Goal: Task Accomplishment & Management: Manage account settings

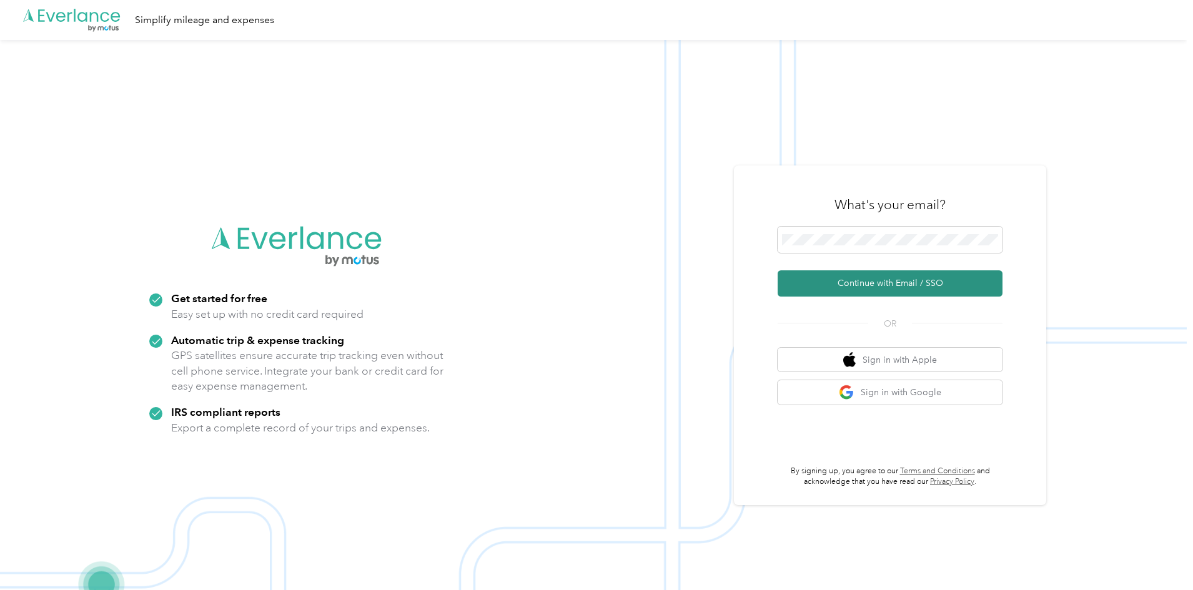
click at [912, 279] on button "Continue with Email / SSO" at bounding box center [890, 284] width 225 height 26
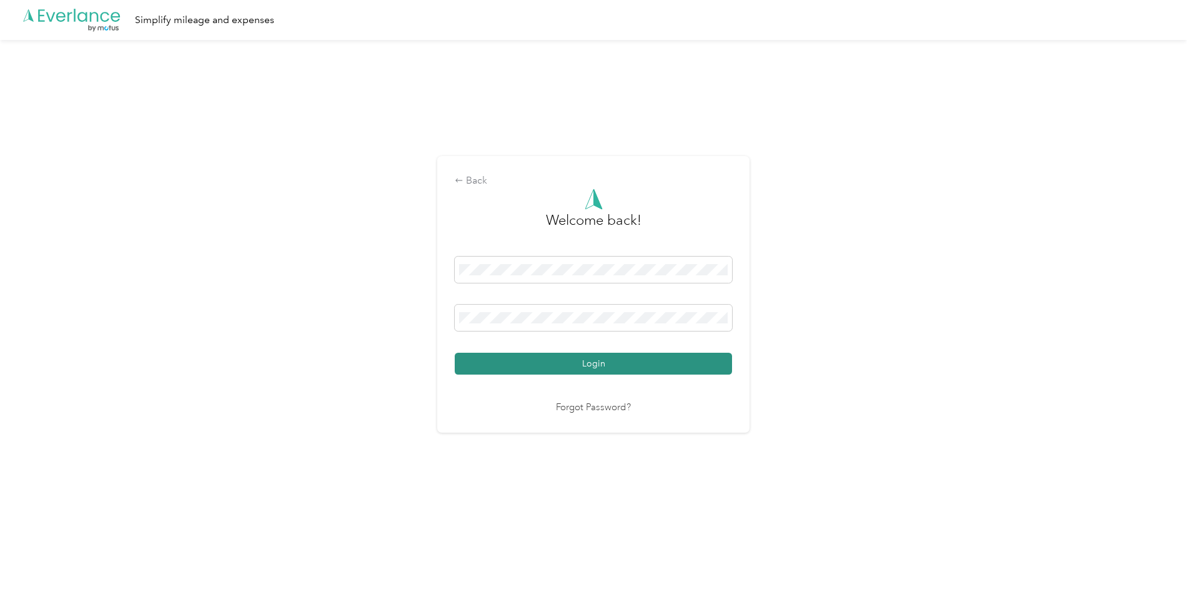
click at [588, 354] on button "Login" at bounding box center [593, 364] width 277 height 22
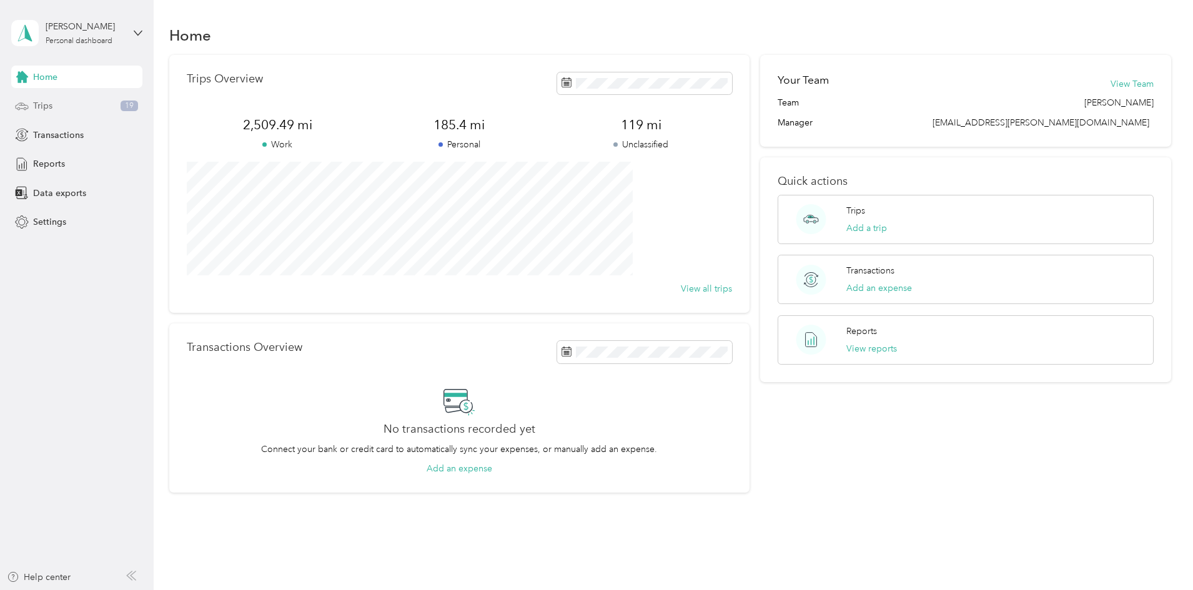
click at [70, 106] on div "Trips 19" at bounding box center [76, 106] width 131 height 22
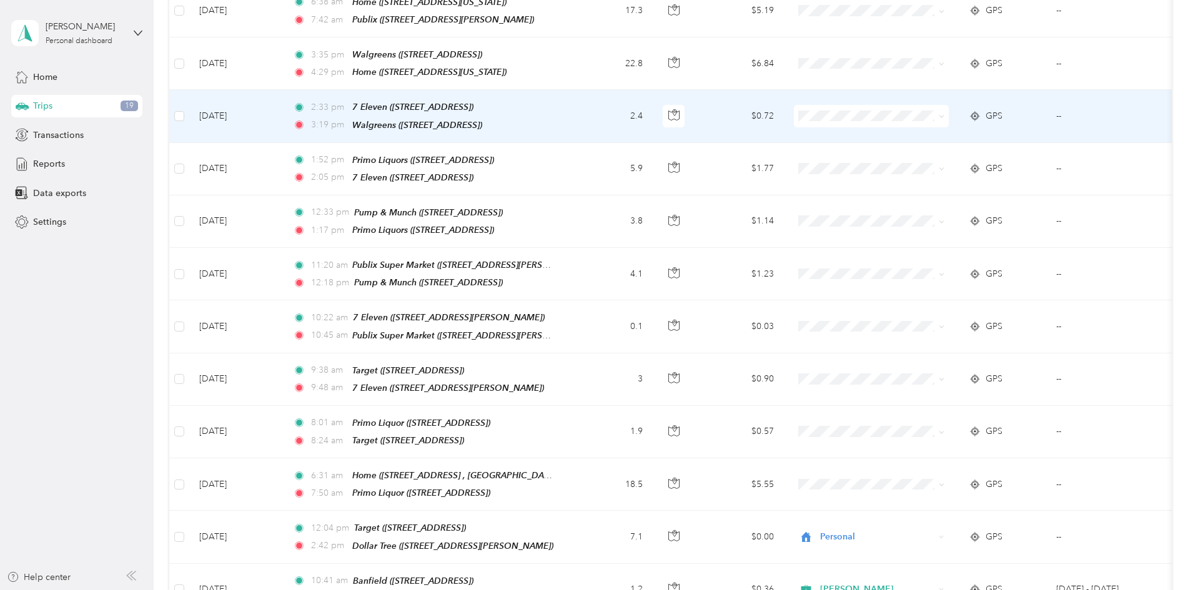
scroll to position [750, 0]
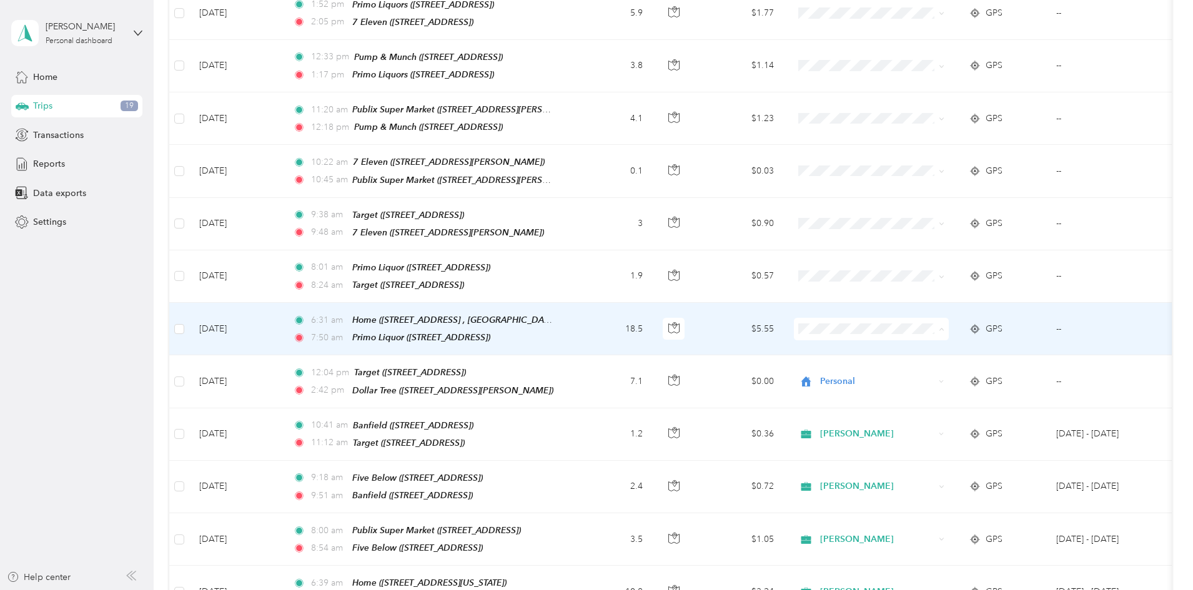
click at [908, 327] on span "[PERSON_NAME]" at bounding box center [966, 331] width 116 height 13
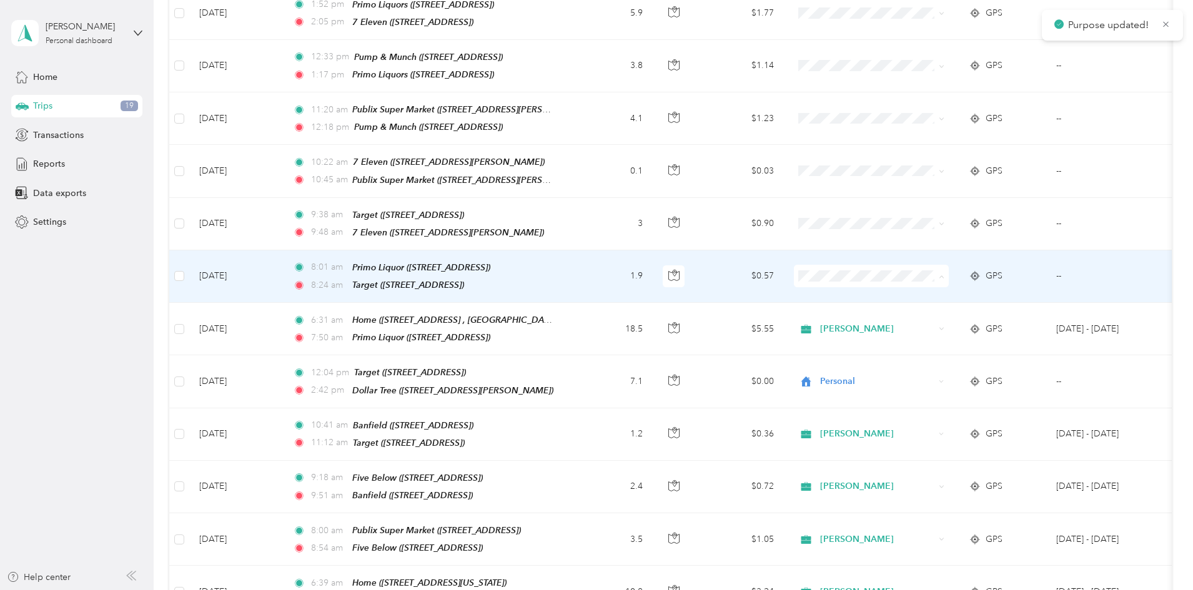
click at [920, 283] on li "[PERSON_NAME]" at bounding box center [954, 280] width 155 height 22
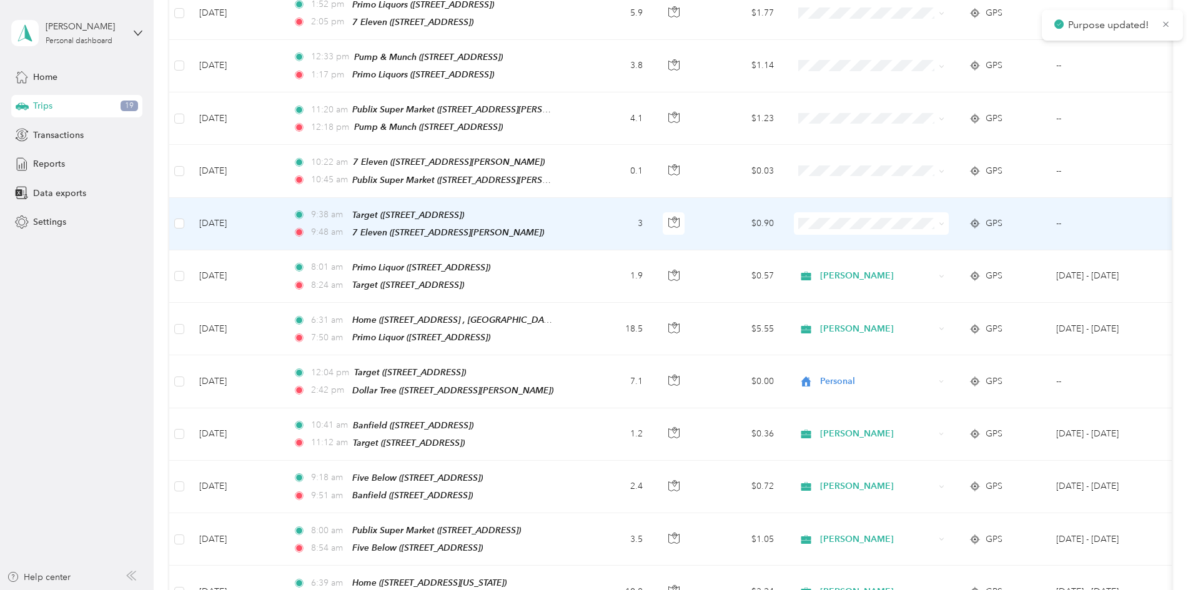
click at [912, 228] on span "[PERSON_NAME]" at bounding box center [966, 227] width 116 height 13
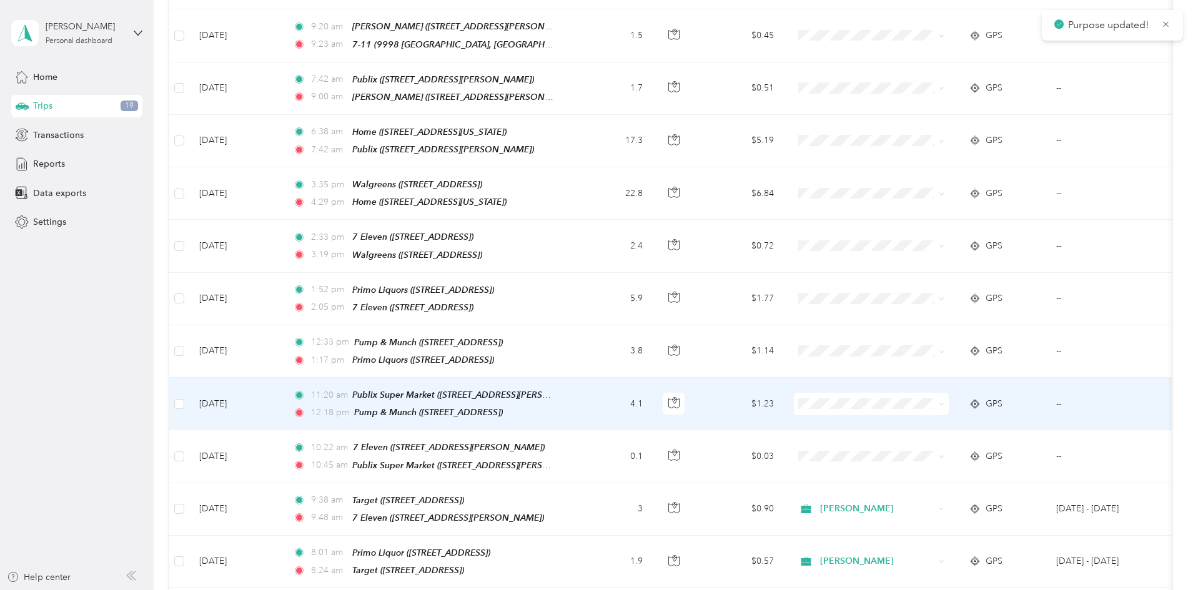
scroll to position [437, 0]
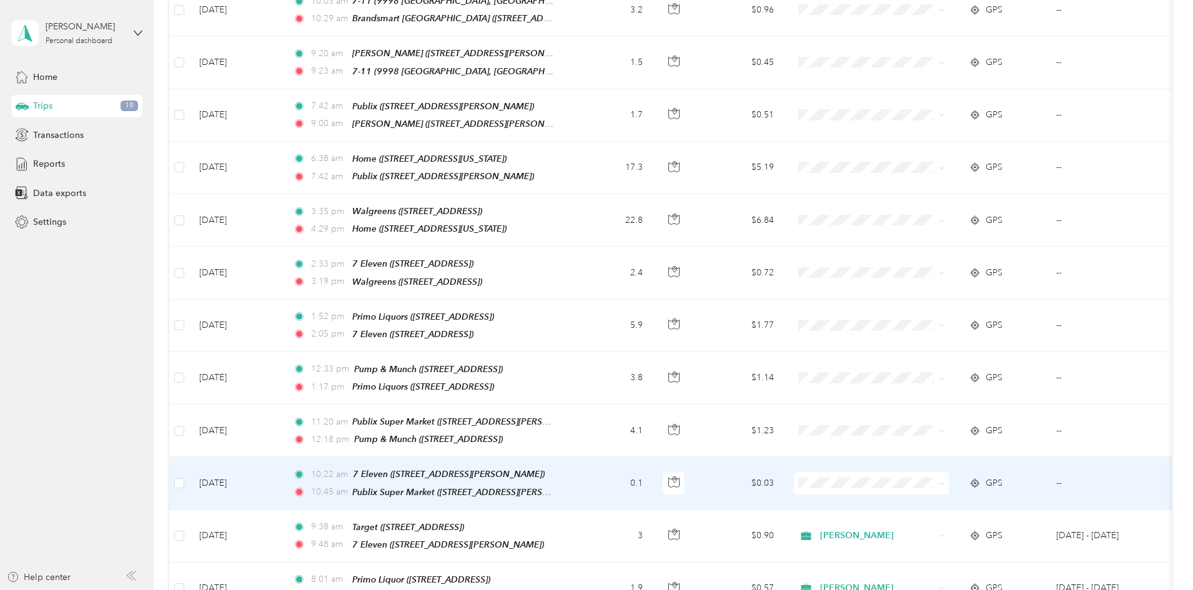
click at [915, 486] on span "[PERSON_NAME]" at bounding box center [966, 490] width 116 height 13
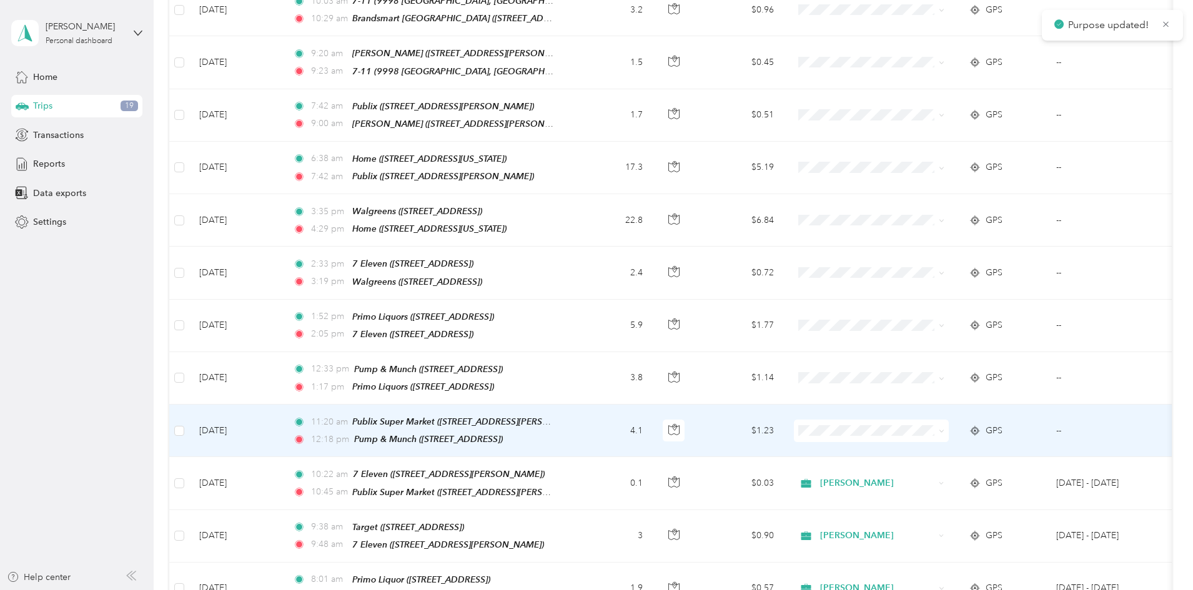
click at [911, 439] on li "[PERSON_NAME]" at bounding box center [954, 435] width 155 height 22
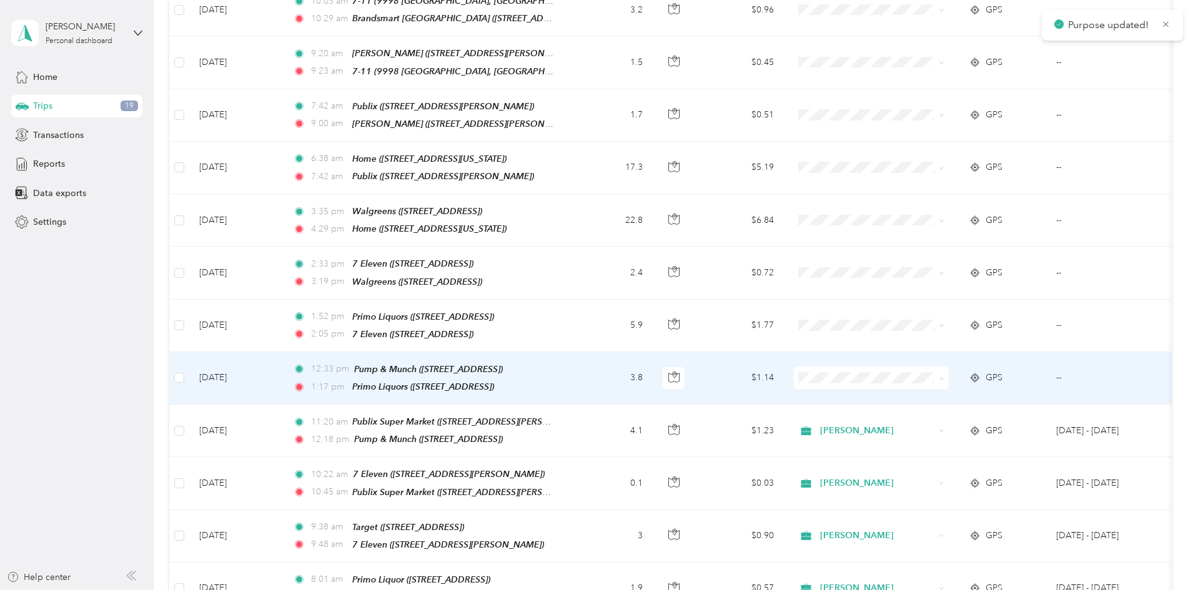
click at [910, 385] on span "[PERSON_NAME]" at bounding box center [966, 386] width 116 height 13
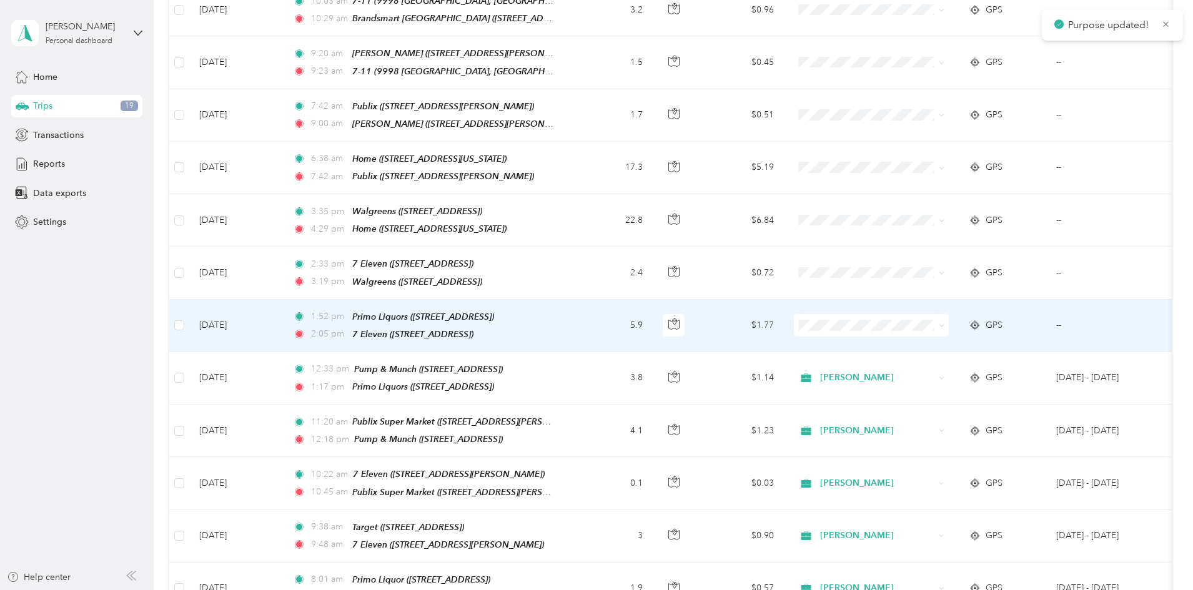
click at [928, 337] on li "[PERSON_NAME]" at bounding box center [954, 331] width 155 height 22
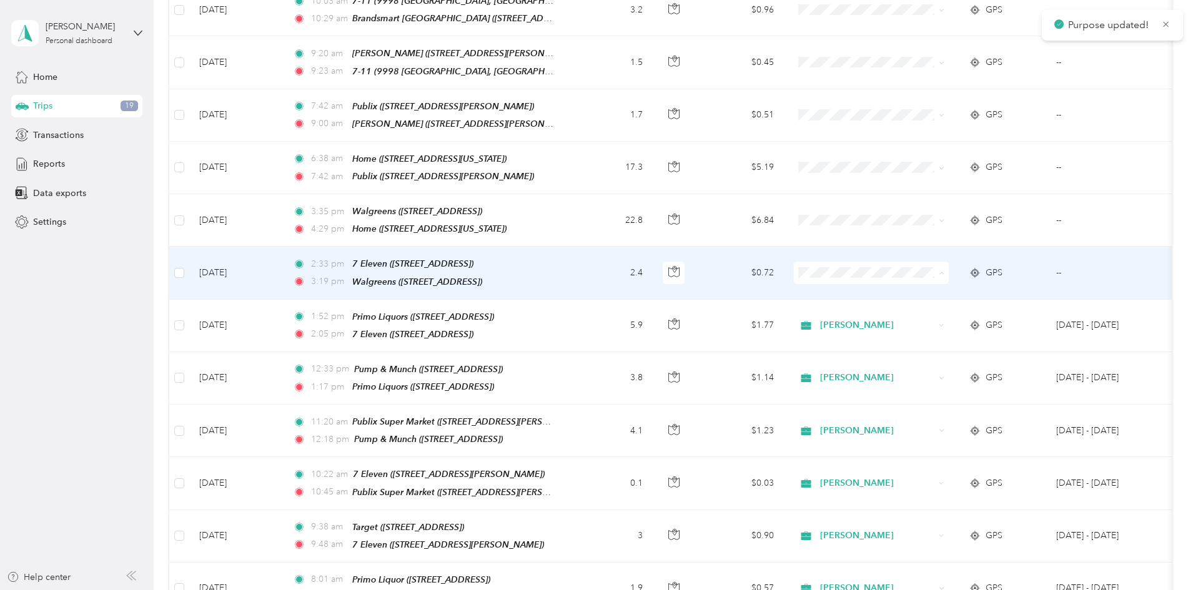
click at [915, 282] on span "[PERSON_NAME]" at bounding box center [966, 284] width 116 height 13
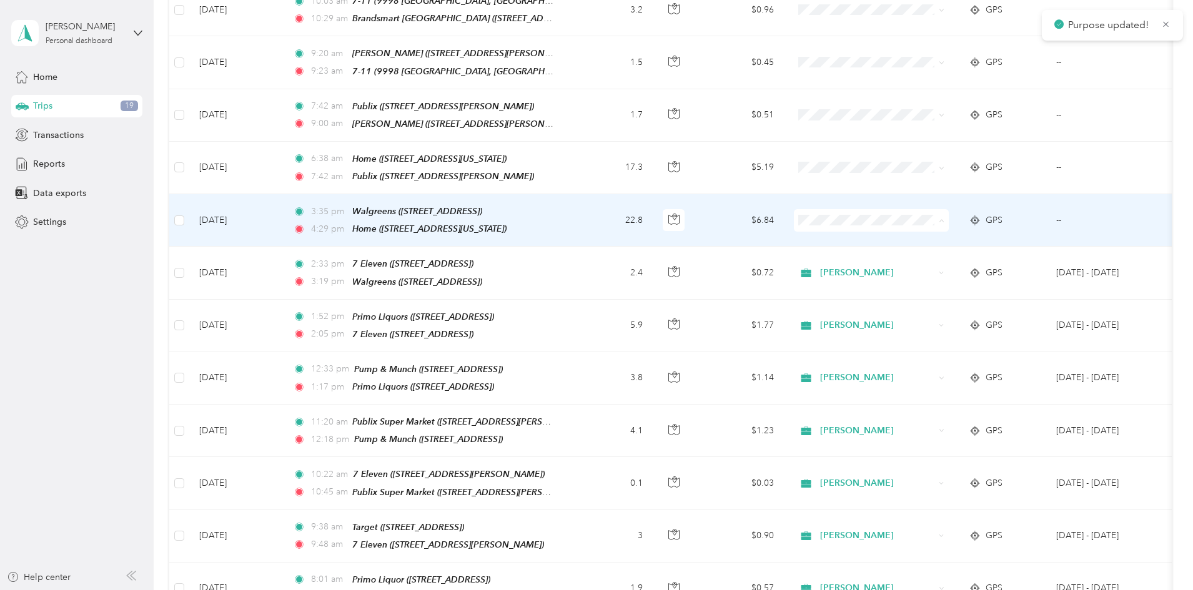
click at [910, 231] on span "[PERSON_NAME]" at bounding box center [966, 233] width 116 height 13
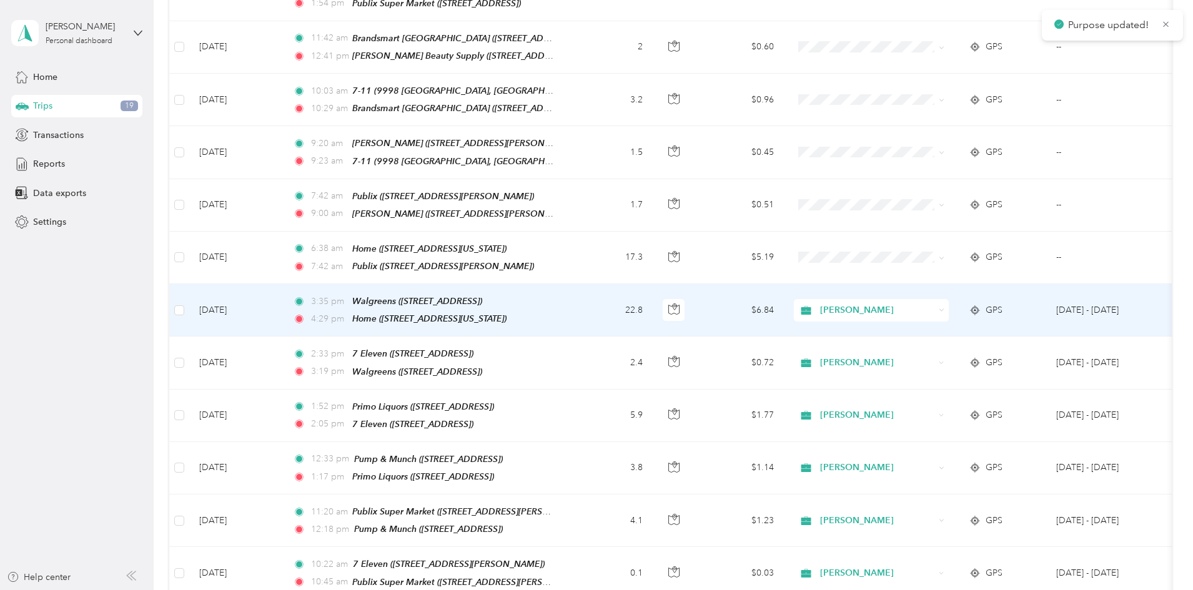
scroll to position [312, 0]
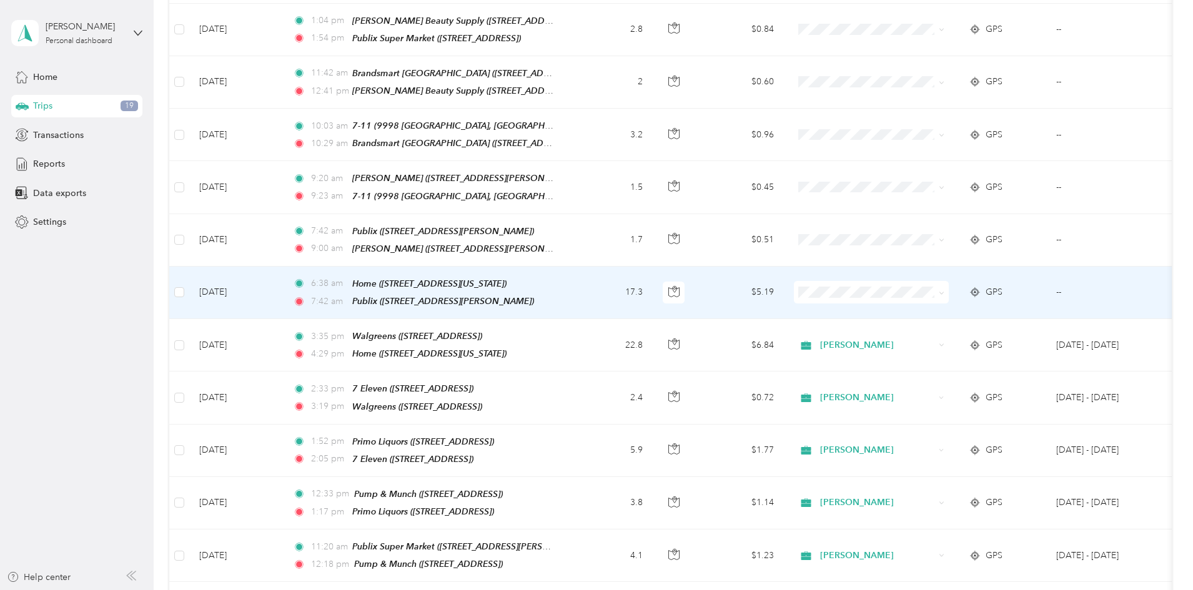
click at [913, 297] on li "[PERSON_NAME]" at bounding box center [954, 306] width 155 height 22
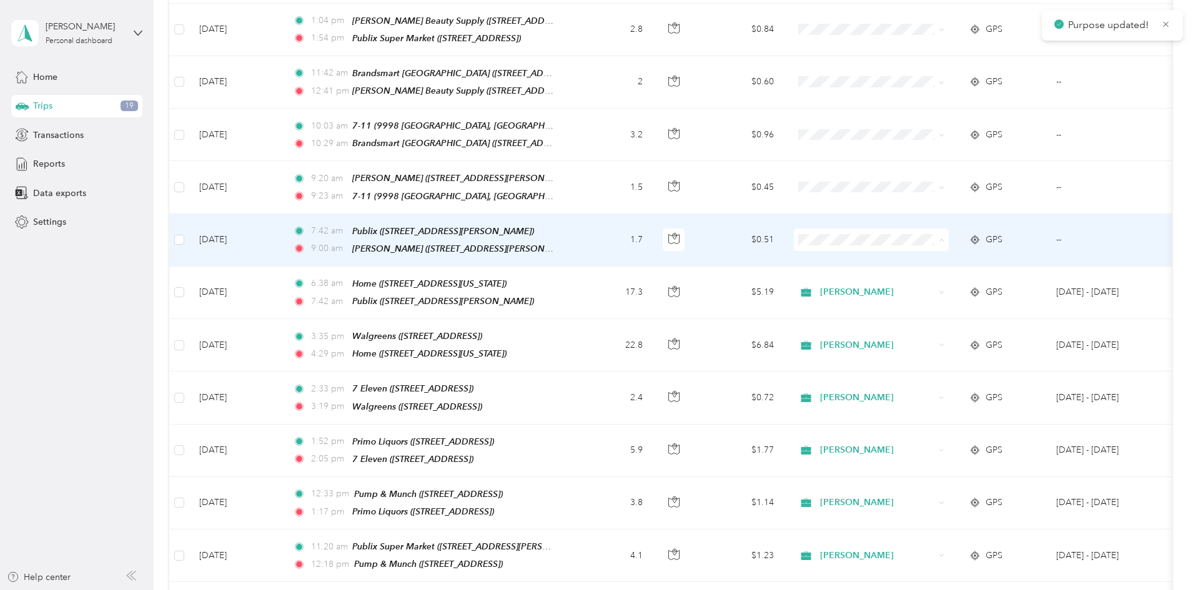
click at [923, 251] on span "[PERSON_NAME]" at bounding box center [966, 255] width 116 height 13
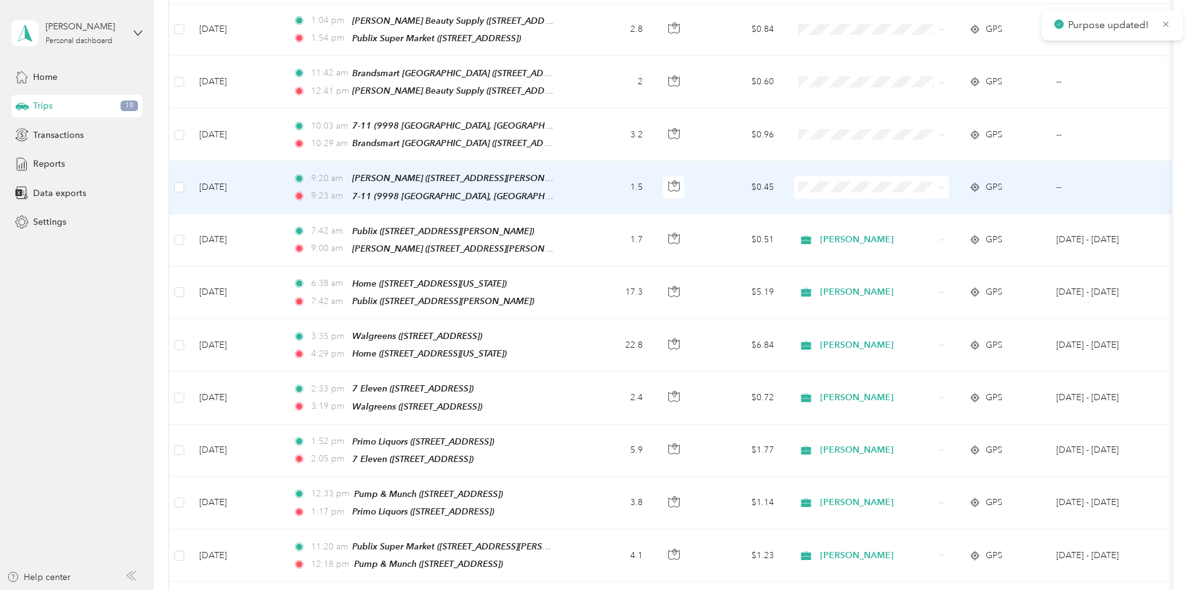
click at [916, 196] on li "[PERSON_NAME]" at bounding box center [954, 204] width 155 height 22
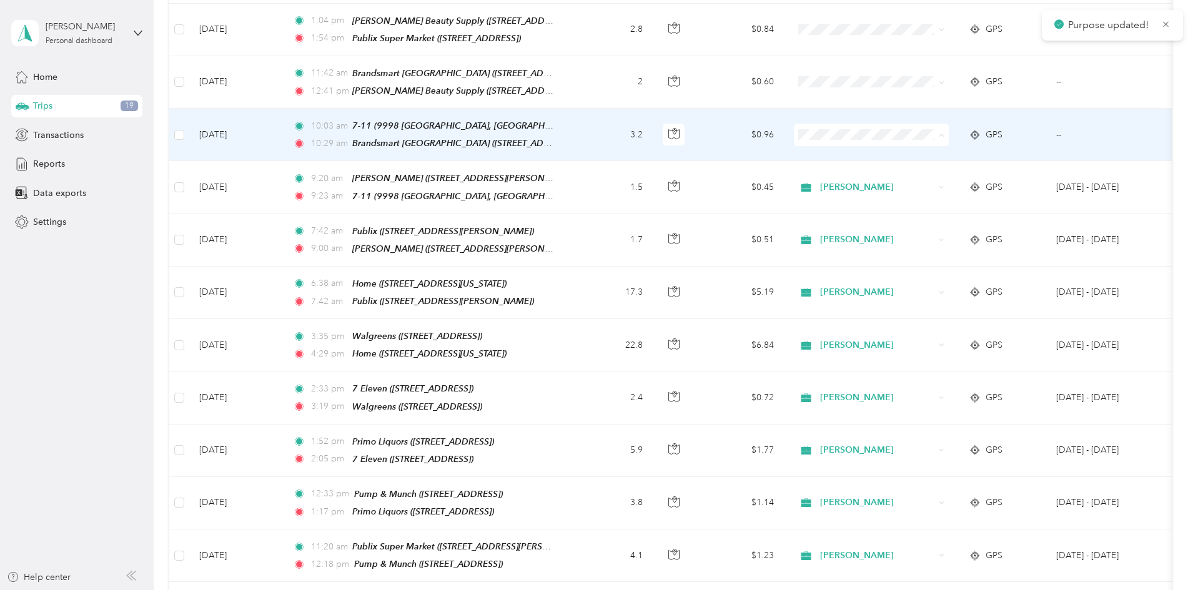
click at [921, 155] on li "[PERSON_NAME]" at bounding box center [954, 153] width 155 height 22
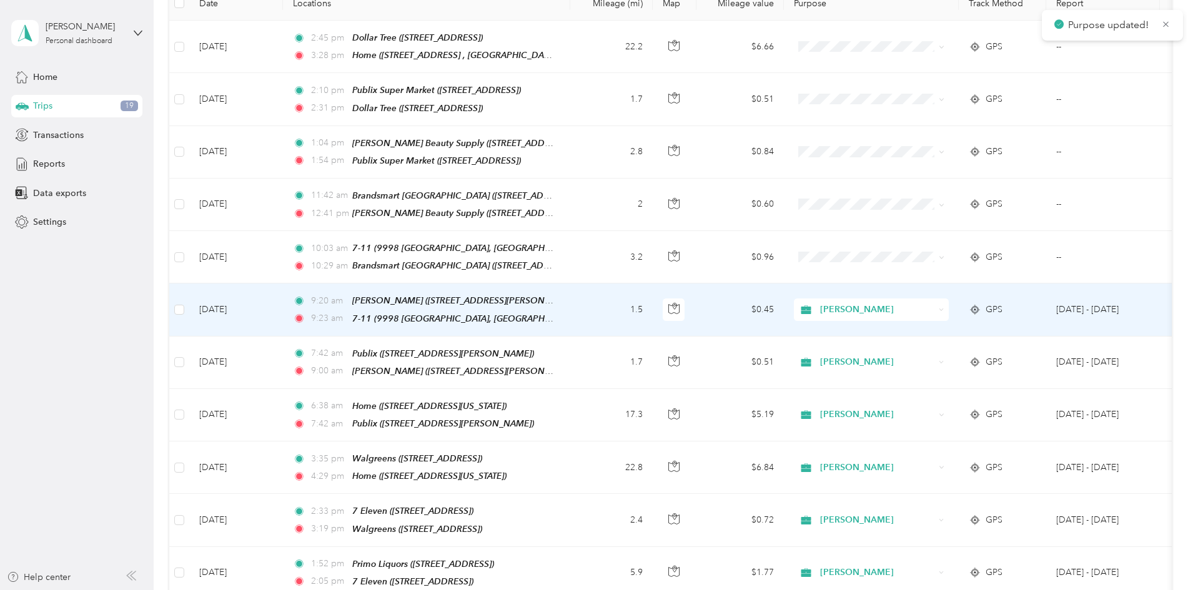
scroll to position [187, 0]
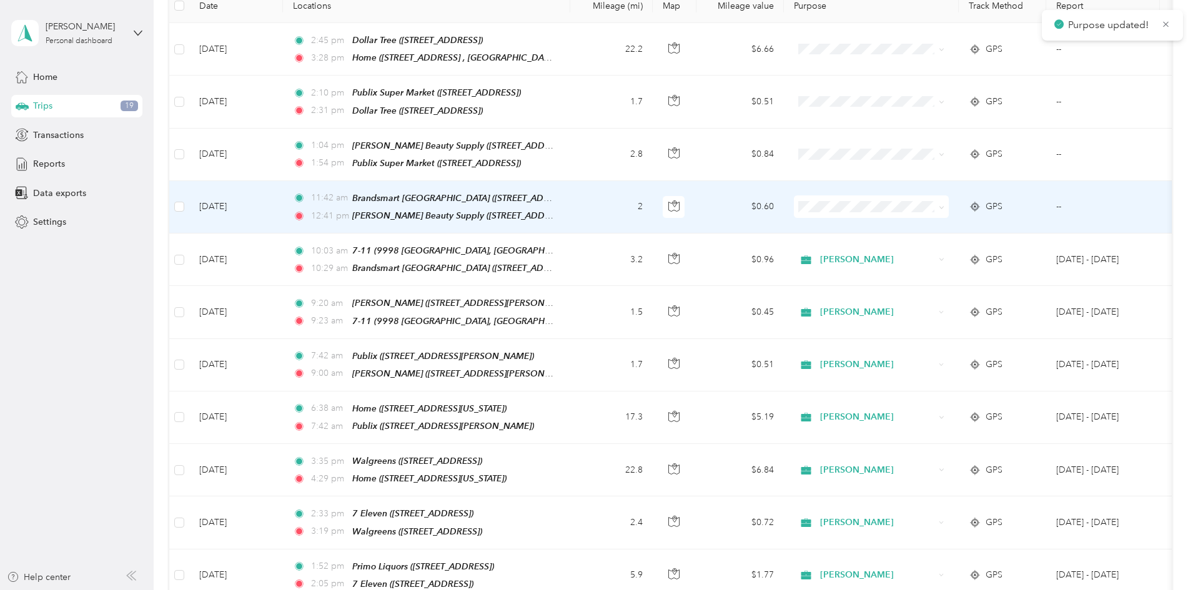
click at [900, 209] on span at bounding box center [871, 207] width 155 height 22
click at [918, 221] on span "[PERSON_NAME]" at bounding box center [966, 225] width 116 height 13
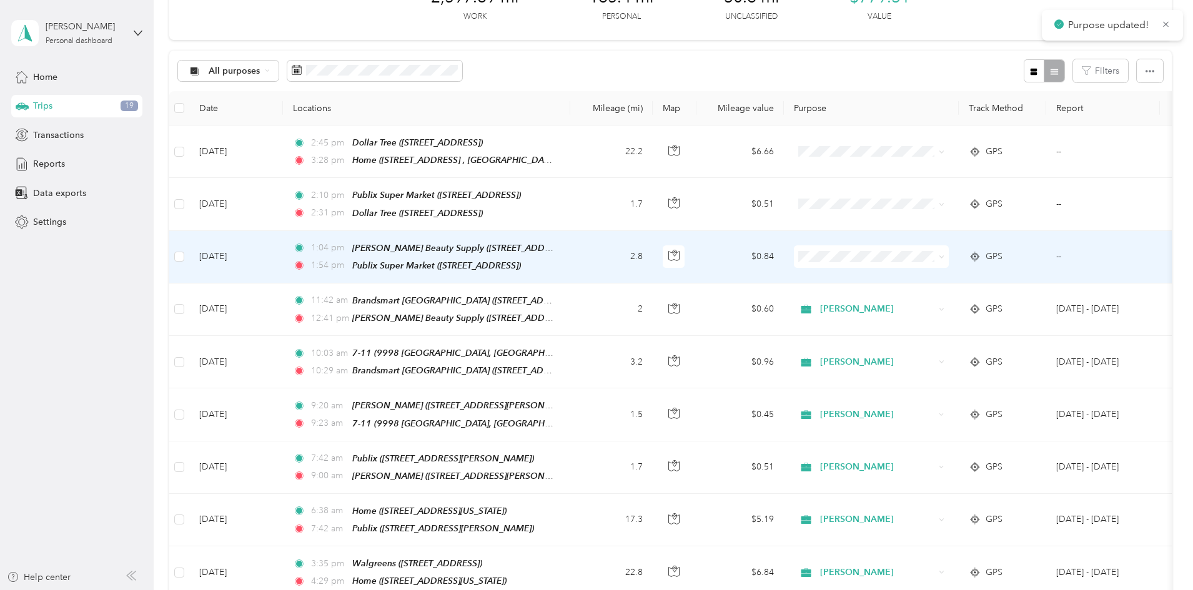
scroll to position [62, 0]
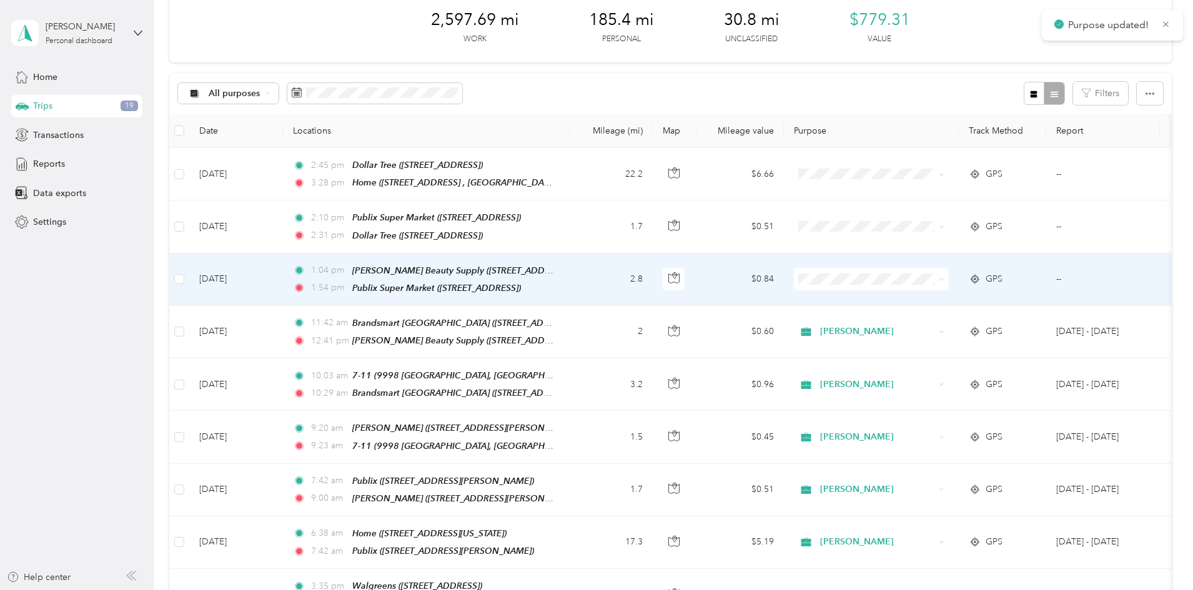
click at [923, 264] on td at bounding box center [871, 280] width 175 height 52
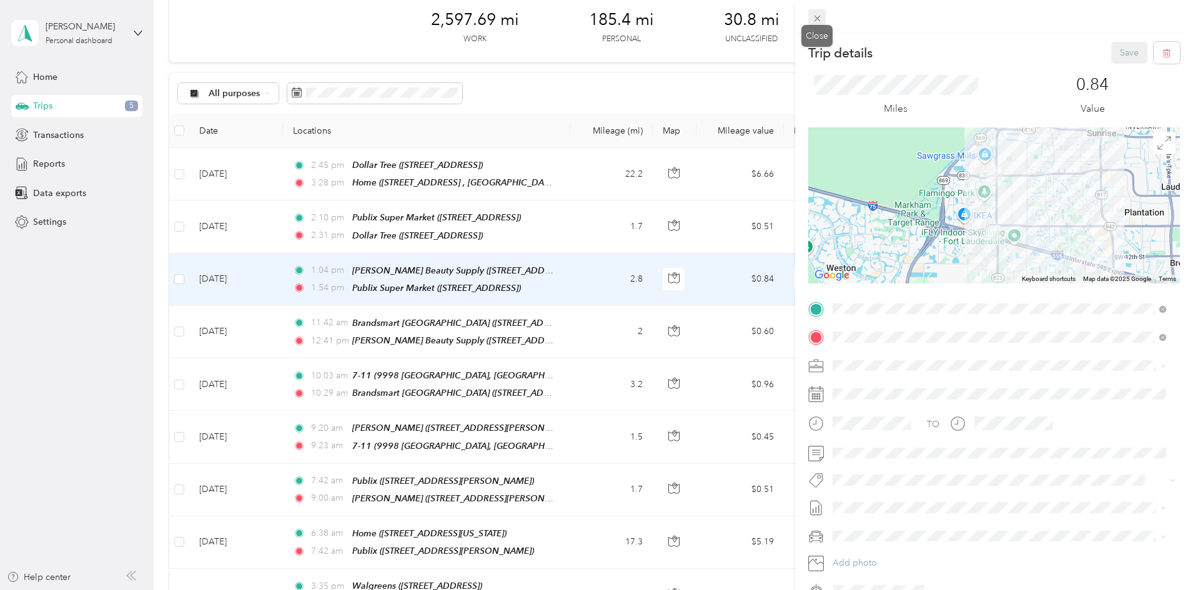
click at [821, 20] on icon at bounding box center [817, 18] width 11 height 11
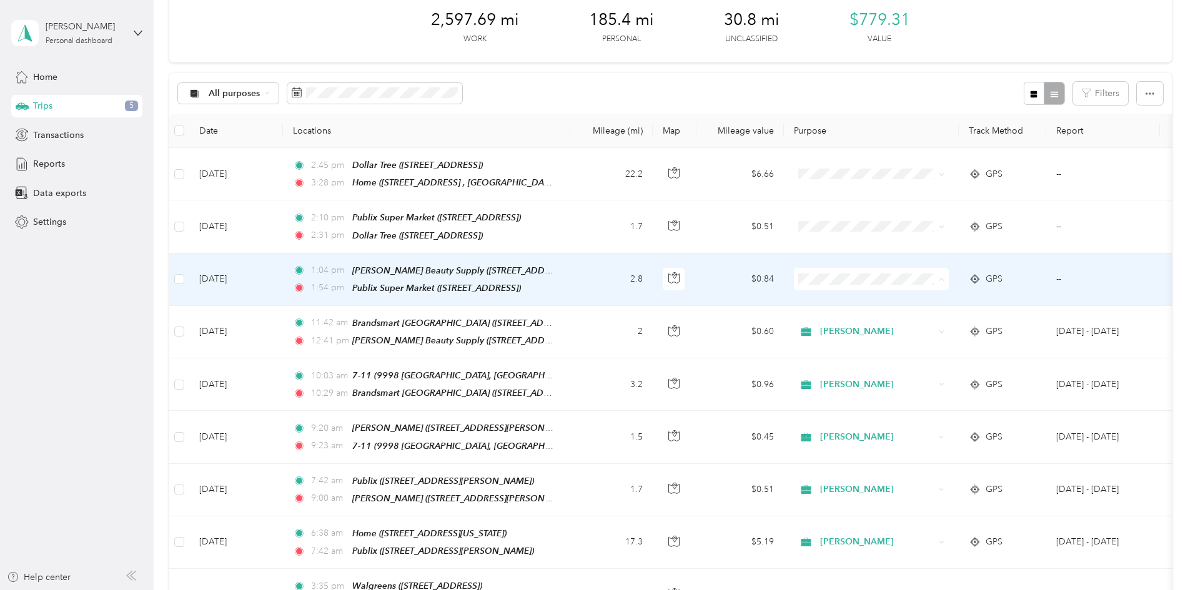
click at [921, 297] on span "[PERSON_NAME]" at bounding box center [966, 299] width 116 height 13
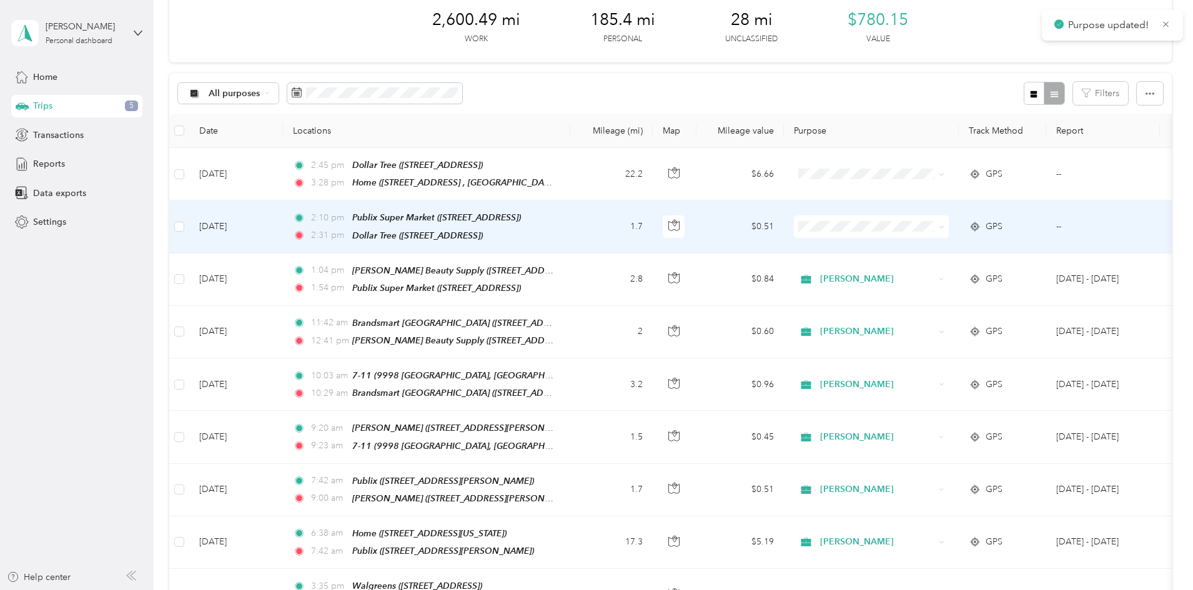
click at [914, 240] on li "[PERSON_NAME]" at bounding box center [954, 248] width 155 height 22
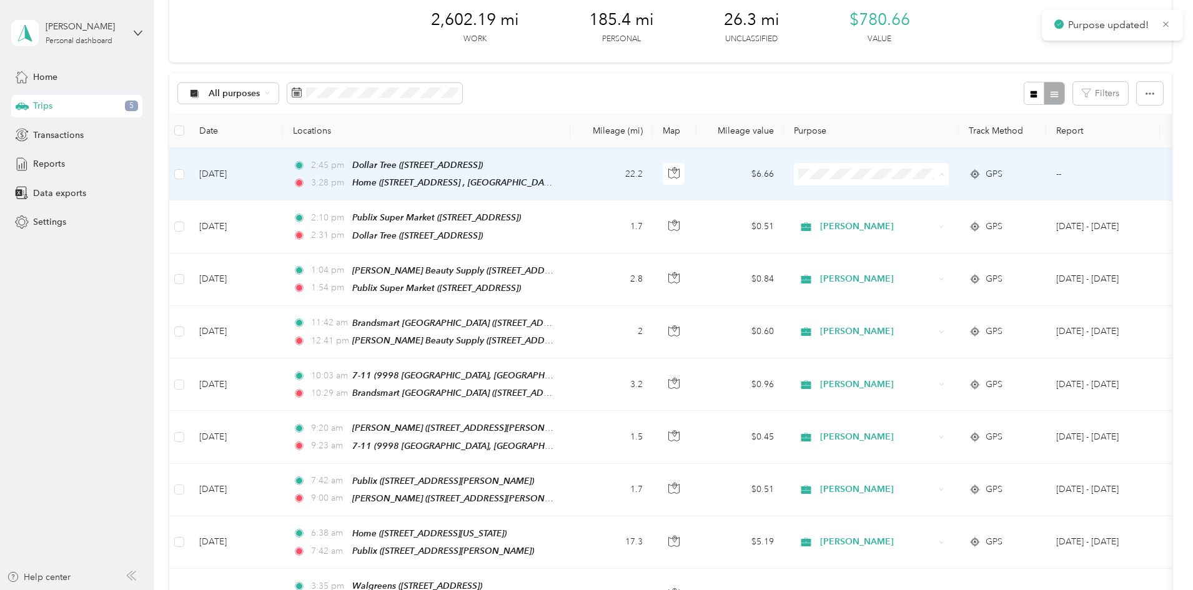
click at [914, 195] on span "[PERSON_NAME]" at bounding box center [966, 197] width 116 height 13
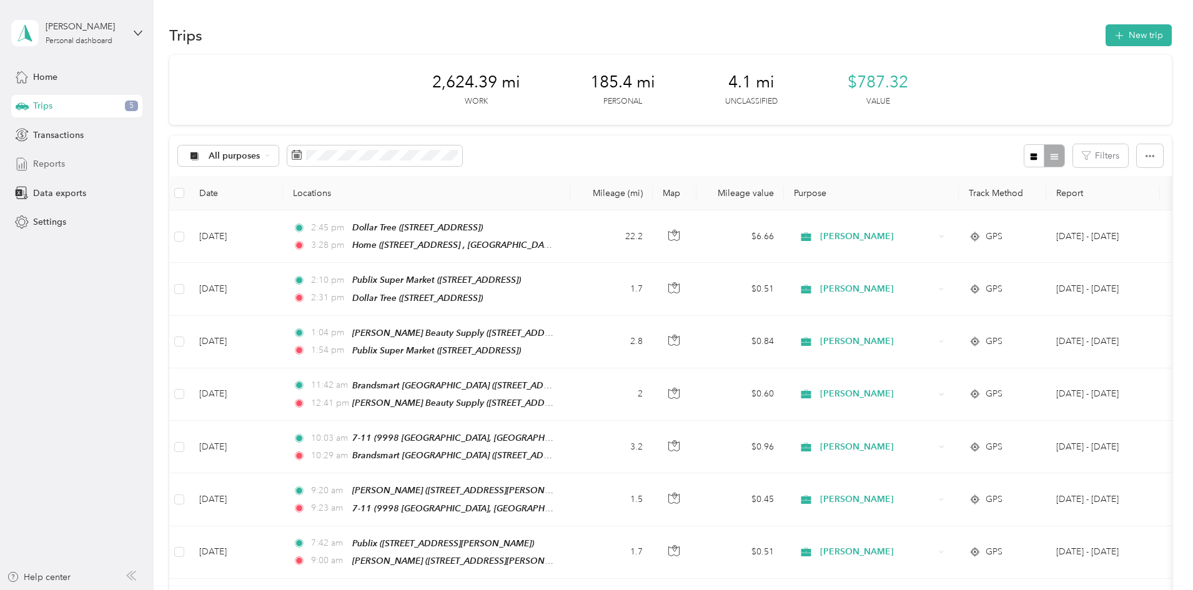
click at [56, 166] on span "Reports" at bounding box center [49, 163] width 32 height 13
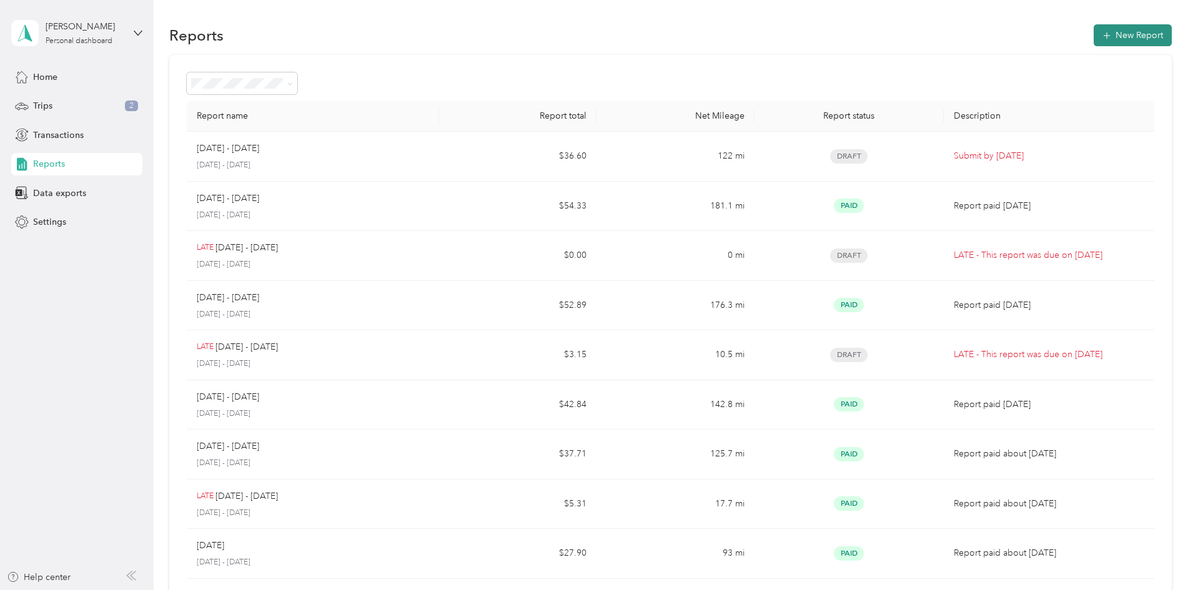
click at [1094, 26] on button "New Report" at bounding box center [1133, 35] width 78 height 22
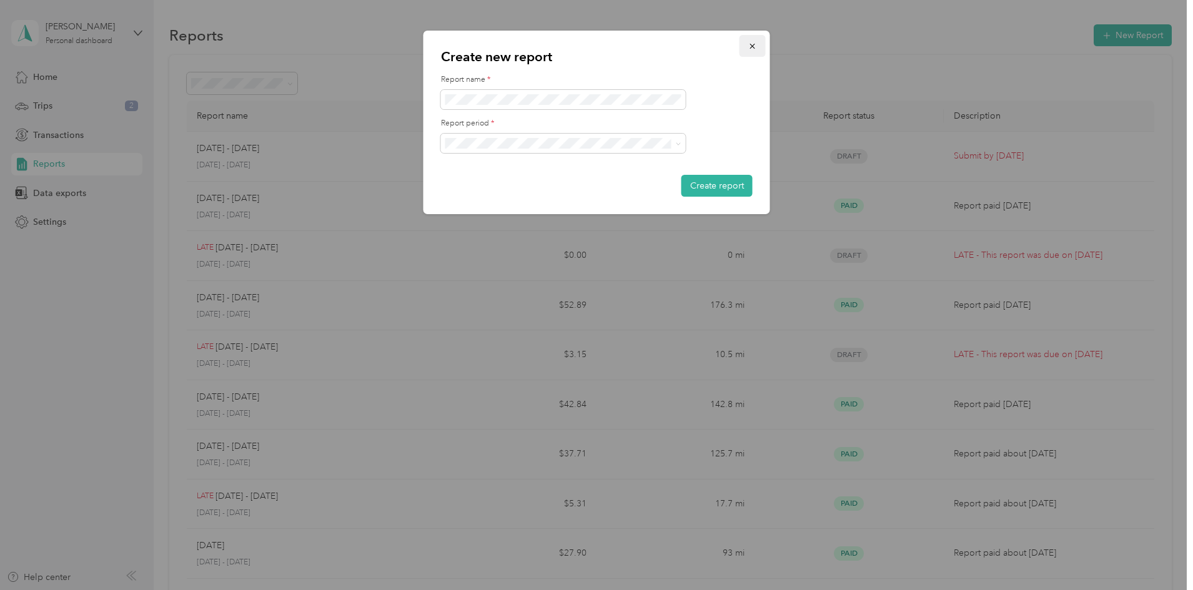
click at [756, 48] on icon "button" at bounding box center [752, 46] width 9 height 9
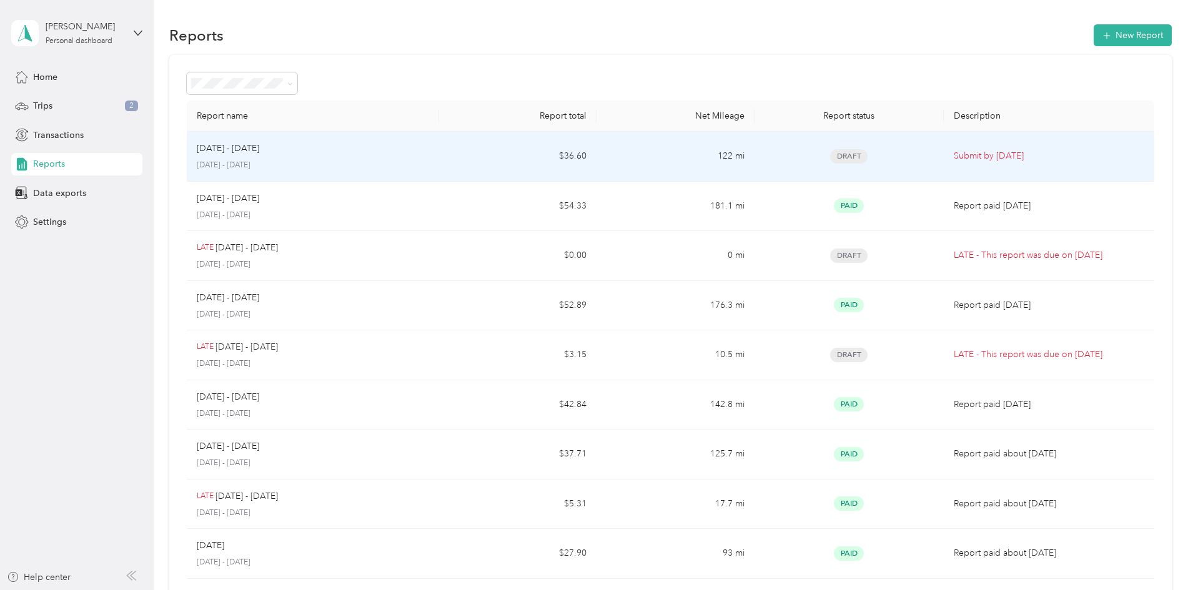
click at [954, 151] on p "Submit by [DATE]" at bounding box center [1049, 156] width 191 height 14
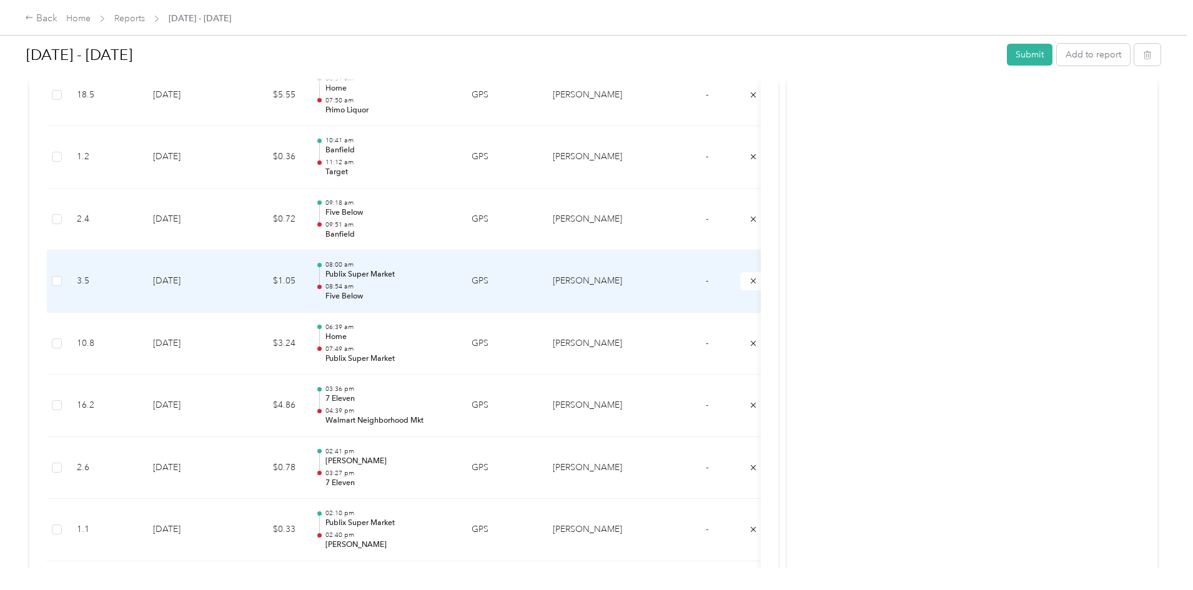
scroll to position [1437, 0]
